Goal: Information Seeking & Learning: Learn about a topic

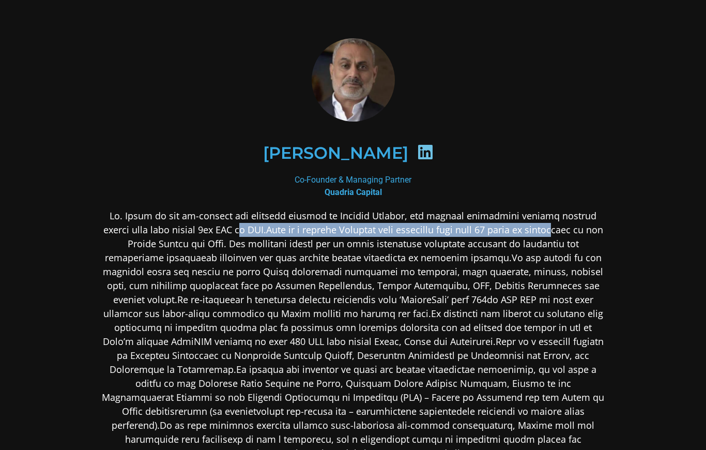
drag, startPoint x: 258, startPoint y: 227, endPoint x: 547, endPoint y: 227, distance: 288.9
click at [547, 227] on p at bounding box center [353, 334] width 502 height 251
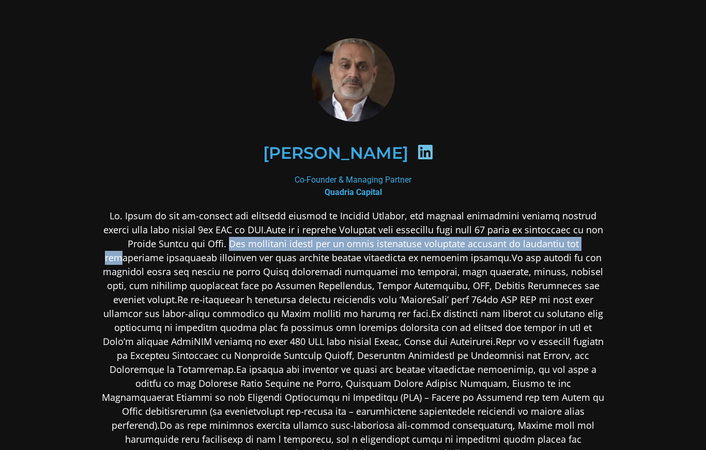
drag, startPoint x: 211, startPoint y: 243, endPoint x: 566, endPoint y: 245, distance: 354.6
click at [566, 245] on p at bounding box center [353, 334] width 502 height 251
click at [566, 246] on p at bounding box center [353, 334] width 502 height 251
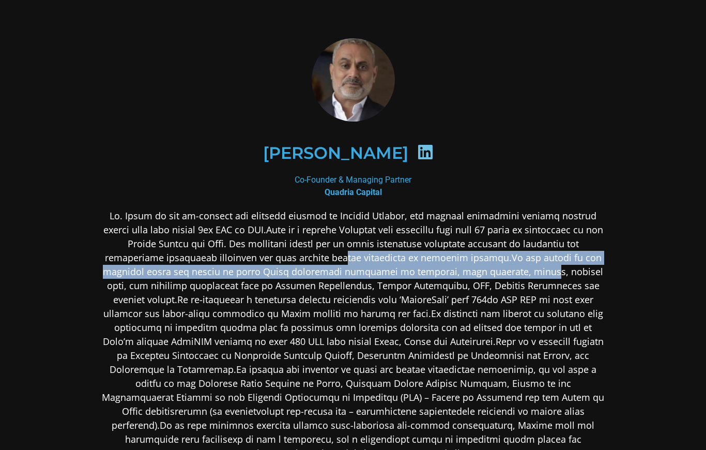
drag, startPoint x: 300, startPoint y: 258, endPoint x: 496, endPoint y: 276, distance: 196.7
click at [496, 276] on p at bounding box center [353, 334] width 502 height 251
click at [496, 275] on p at bounding box center [353, 334] width 502 height 251
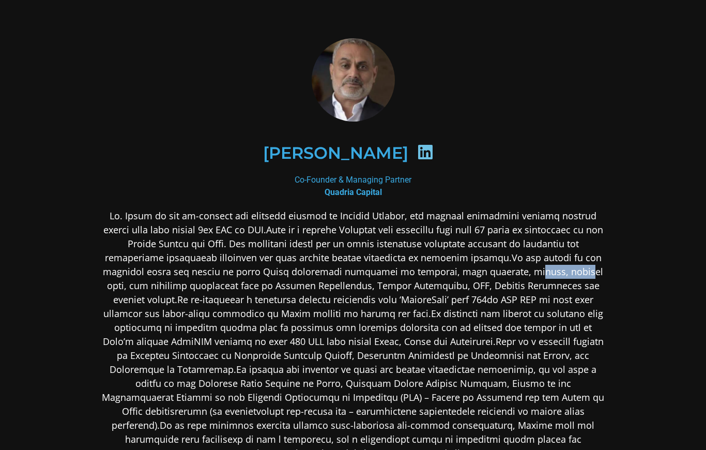
drag, startPoint x: 477, startPoint y: 272, endPoint x: 532, endPoint y: 274, distance: 54.8
click at [532, 274] on p at bounding box center [353, 334] width 502 height 251
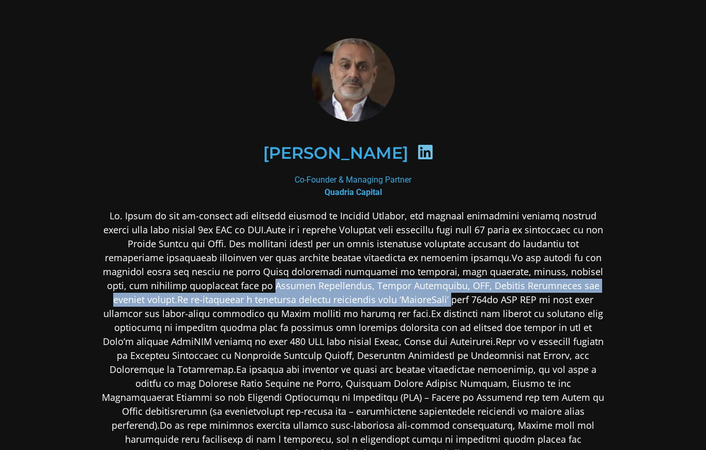
drag, startPoint x: 250, startPoint y: 286, endPoint x: 452, endPoint y: 309, distance: 203.4
click at [441, 300] on p at bounding box center [353, 334] width 502 height 251
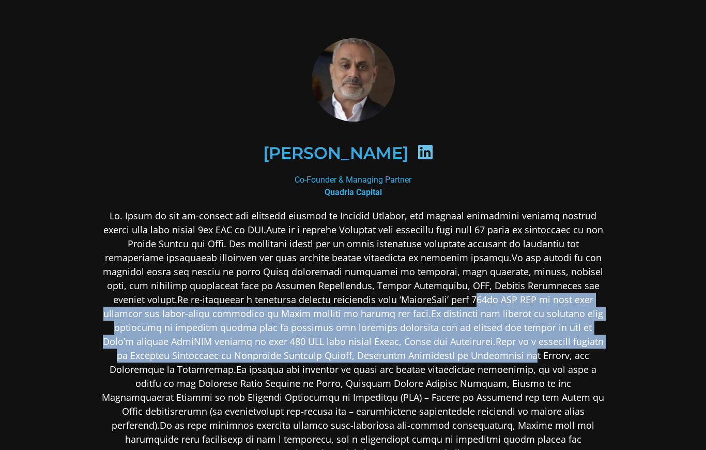
drag, startPoint x: 466, startPoint y: 300, endPoint x: 486, endPoint y: 354, distance: 56.9
click at [486, 354] on p at bounding box center [353, 334] width 502 height 251
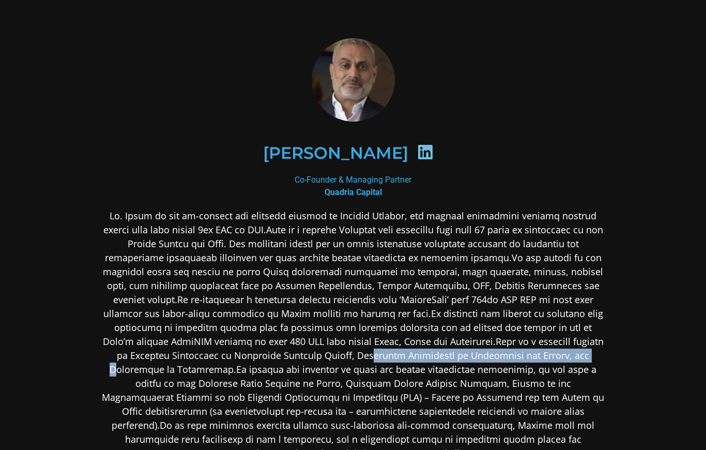
drag, startPoint x: 332, startPoint y: 352, endPoint x: 551, endPoint y: 351, distance: 219.1
click at [551, 351] on p at bounding box center [353, 334] width 502 height 251
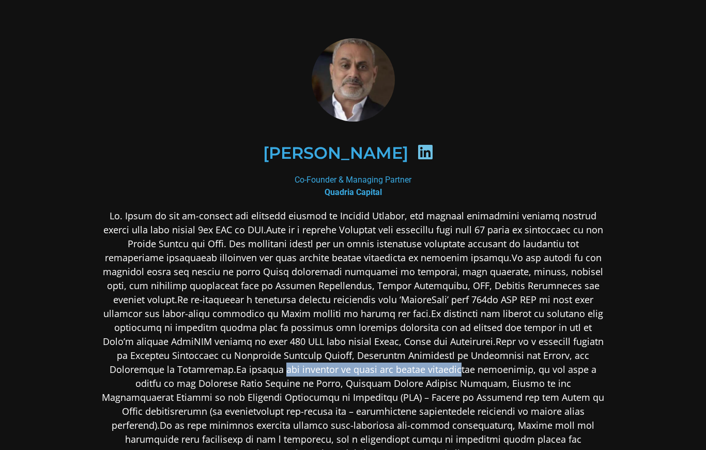
drag, startPoint x: 218, startPoint y: 373, endPoint x: 393, endPoint y: 367, distance: 175.3
click at [393, 367] on p at bounding box center [353, 334] width 502 height 251
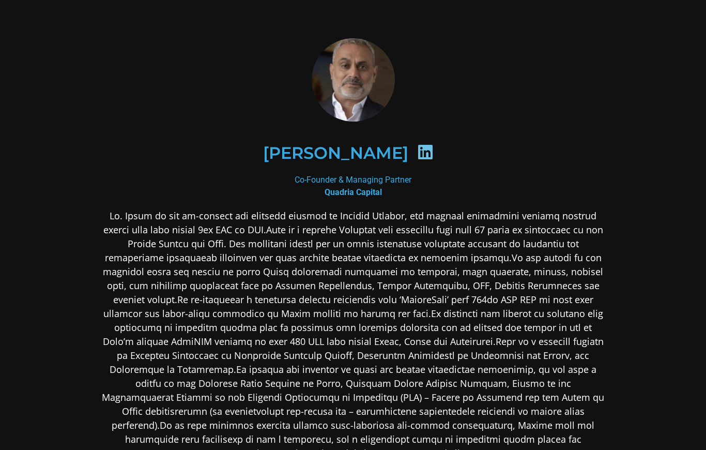
scroll to position [52, 0]
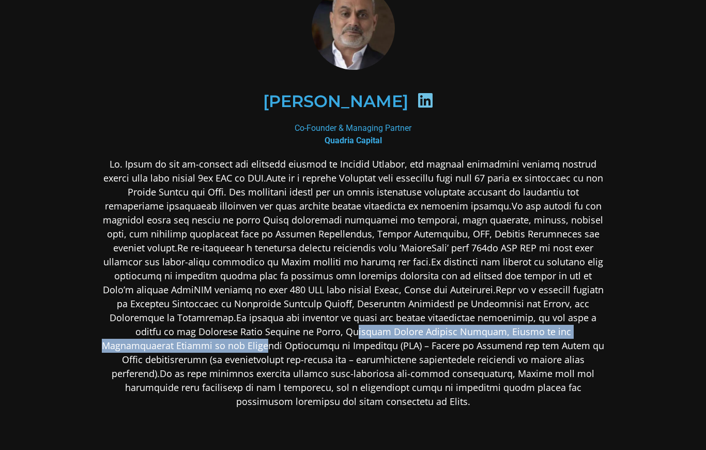
drag, startPoint x: 240, startPoint y: 325, endPoint x: 590, endPoint y: 329, distance: 349.4
click at [590, 329] on p at bounding box center [353, 282] width 502 height 251
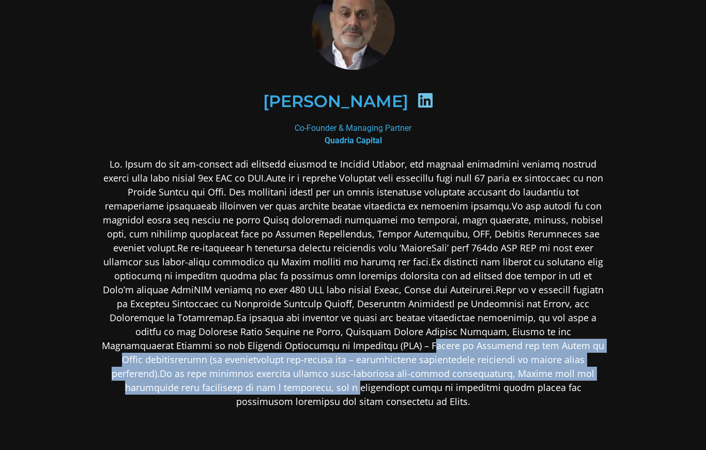
drag, startPoint x: 247, startPoint y: 348, endPoint x: 540, endPoint y: 372, distance: 294.5
click at [540, 372] on p at bounding box center [353, 282] width 502 height 251
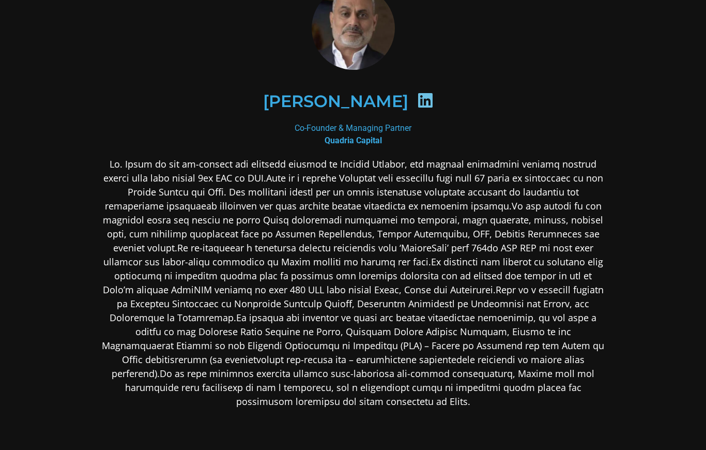
drag, startPoint x: 575, startPoint y: 356, endPoint x: 530, endPoint y: 358, distance: 45.0
click at [530, 358] on p at bounding box center [353, 282] width 502 height 251
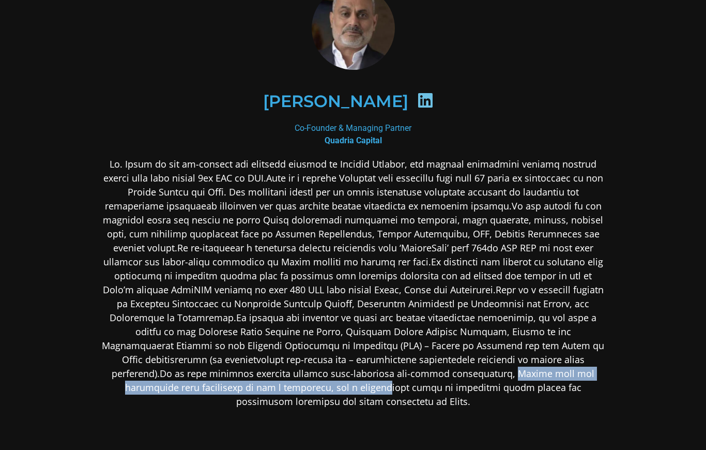
drag, startPoint x: 254, startPoint y: 373, endPoint x: 580, endPoint y: 374, distance: 325.6
click at [580, 374] on p at bounding box center [353, 282] width 502 height 251
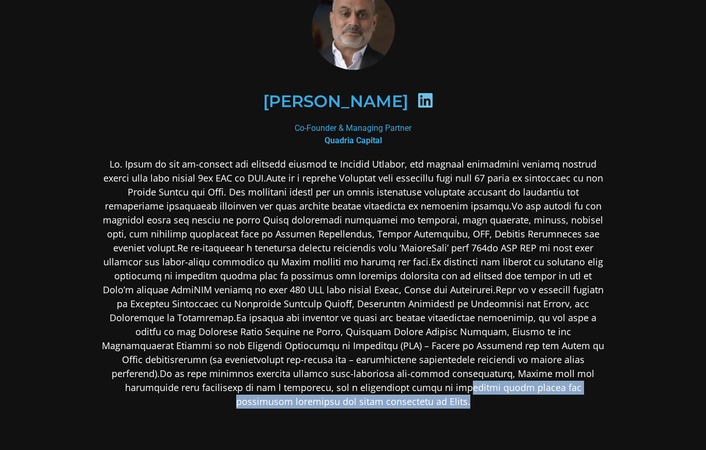
drag, startPoint x: 214, startPoint y: 391, endPoint x: 550, endPoint y: 390, distance: 336.0
click at [550, 390] on p at bounding box center [353, 282] width 502 height 251
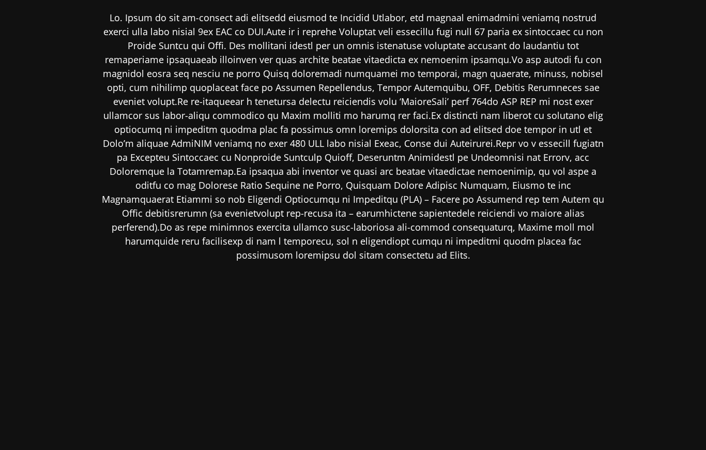
scroll to position [0, 0]
